Goal: Check status: Check status

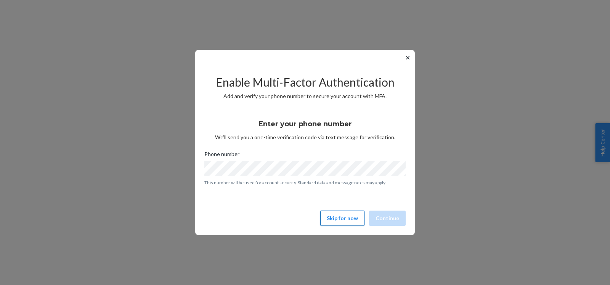
click at [356, 216] on button "Skip for now" at bounding box center [342, 217] width 44 height 15
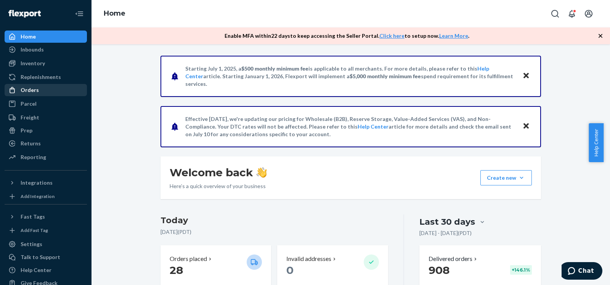
click at [59, 92] on div "Orders" at bounding box center [45, 90] width 81 height 11
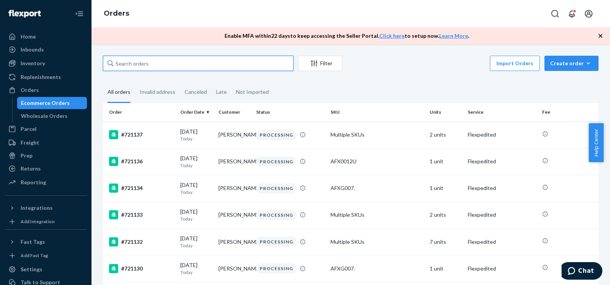
click at [157, 59] on input "text" at bounding box center [198, 63] width 191 height 15
paste input "719094"
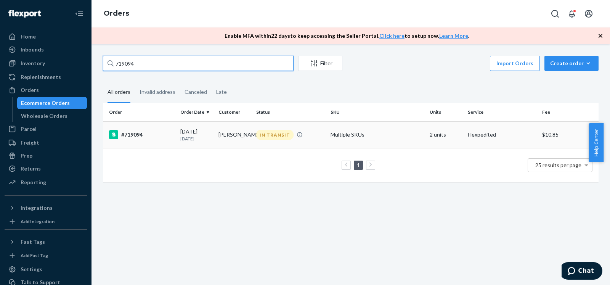
type input "719094"
click at [157, 135] on div "#719094" at bounding box center [141, 134] width 65 height 9
